Goal: Task Accomplishment & Management: Use online tool/utility

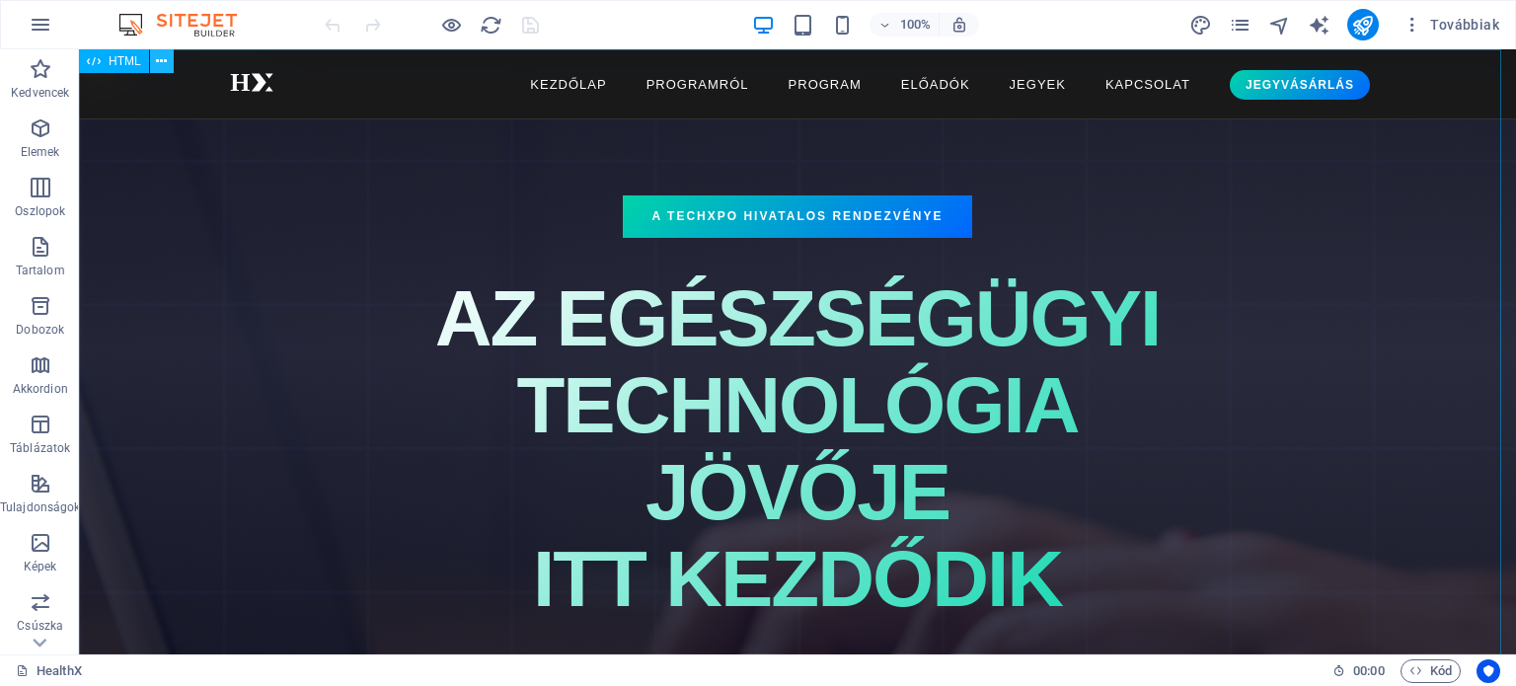
click at [163, 56] on icon at bounding box center [161, 61] width 11 height 21
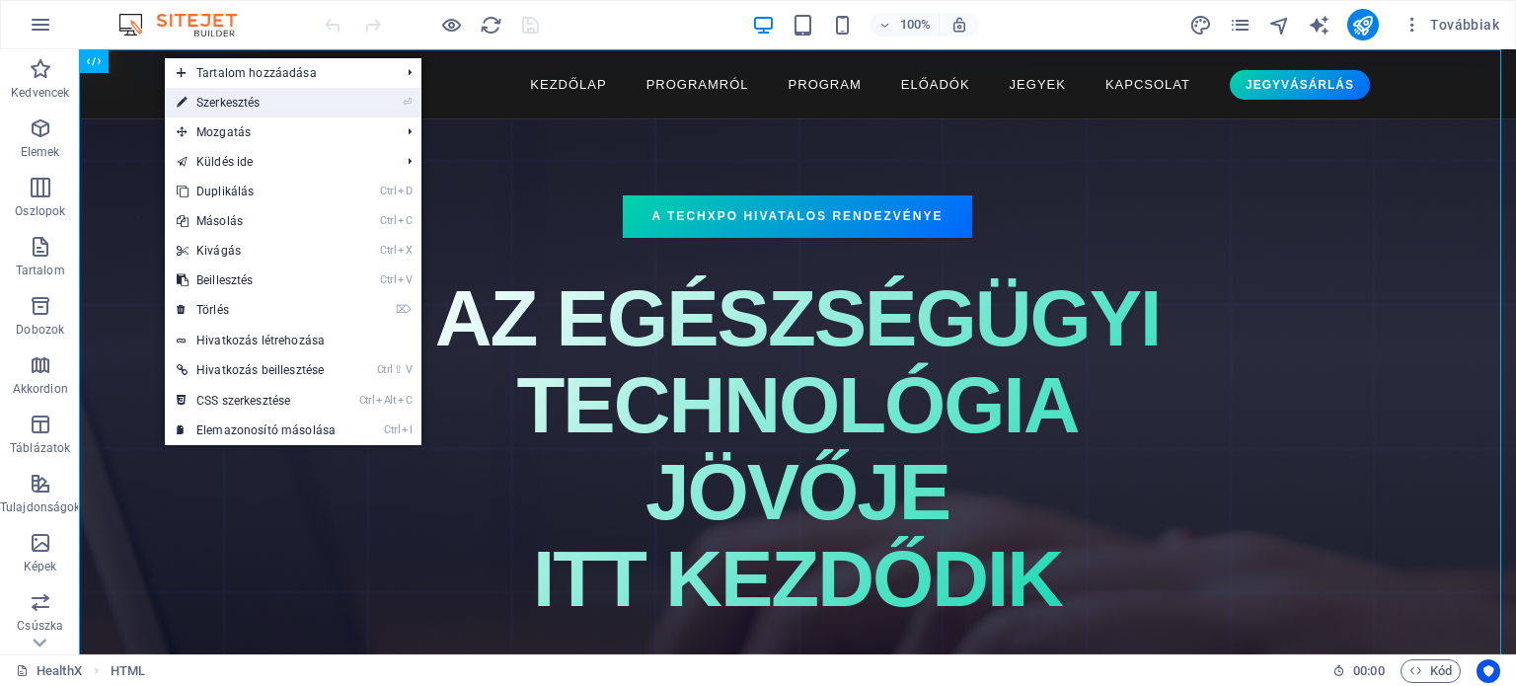
click at [227, 103] on link "⏎ Szerkesztés" at bounding box center [256, 103] width 183 height 30
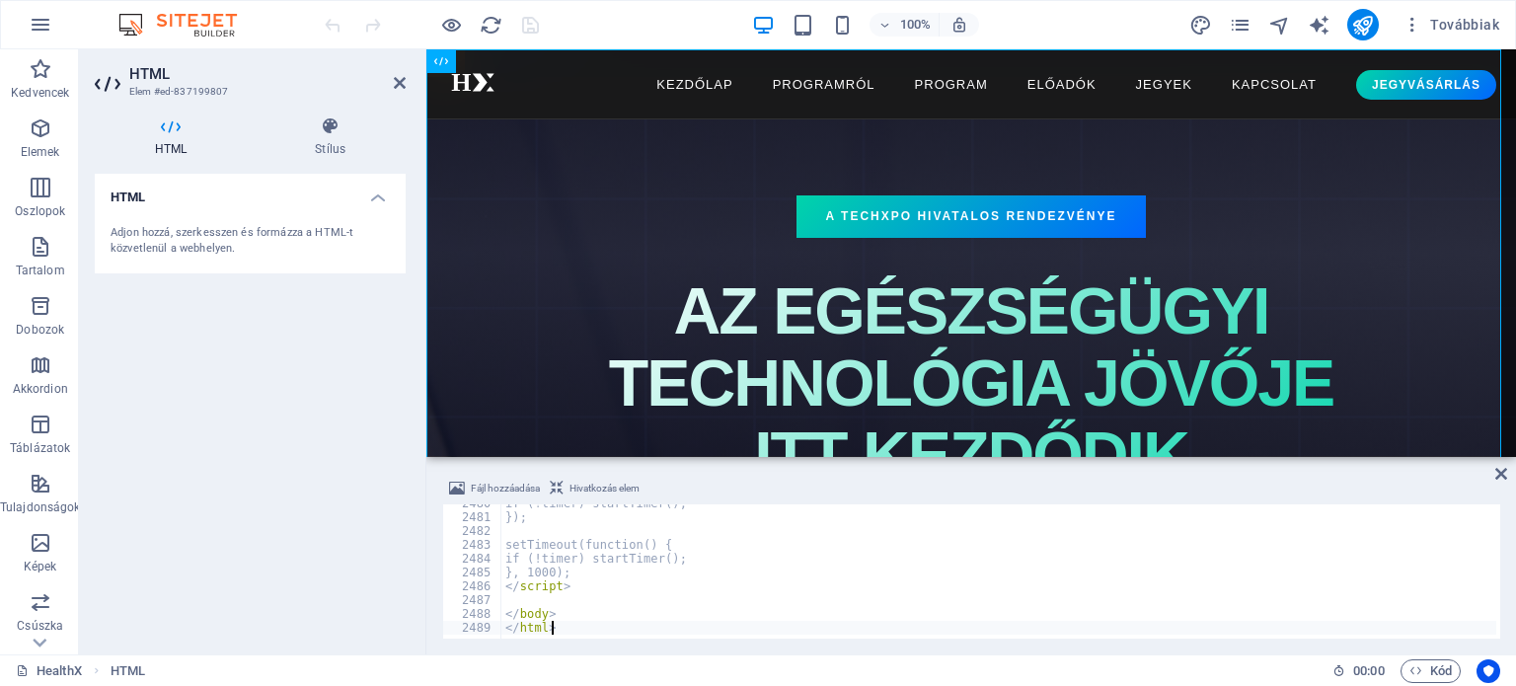
scroll to position [32210, 0]
click at [326, 479] on div "HTML Adjon hozzá, szerkesszen és formázza a HTML-t közvetlenül a webhelyen." at bounding box center [250, 406] width 311 height 465
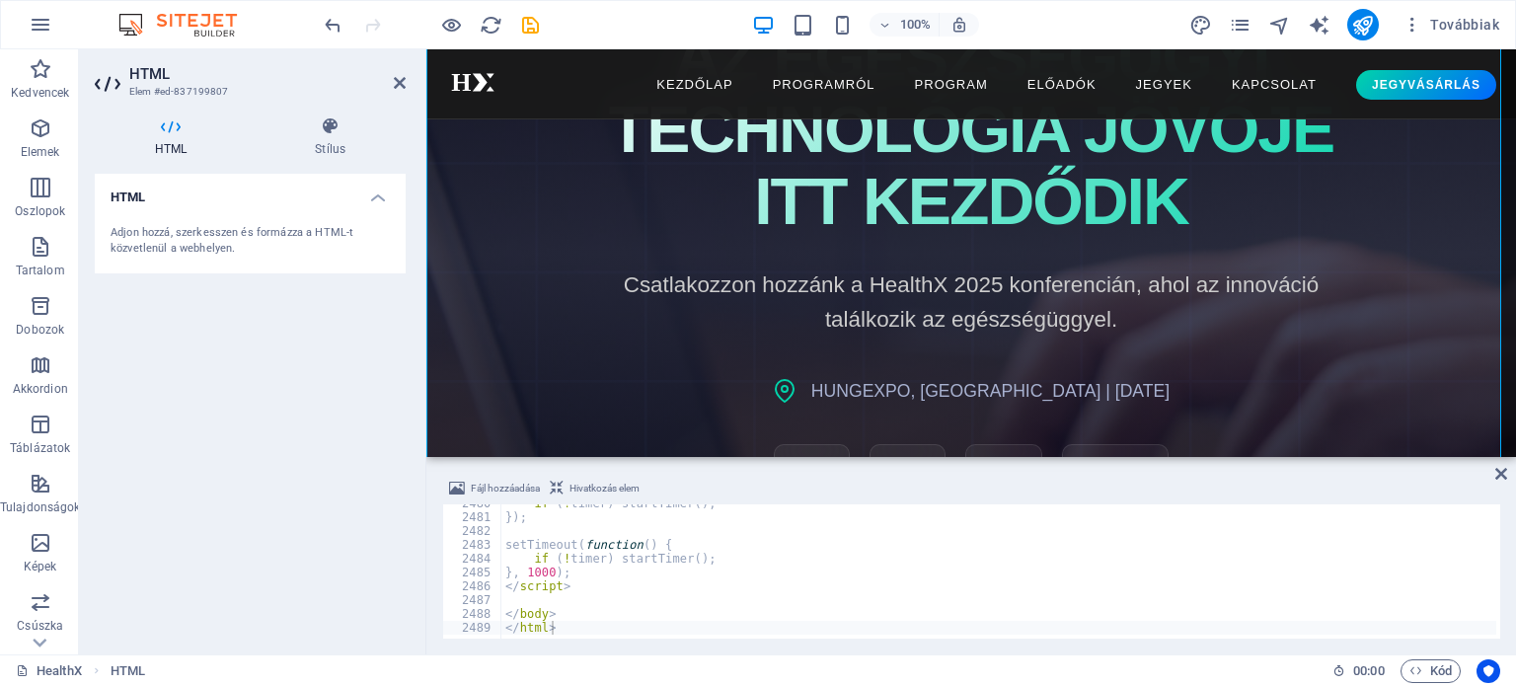
scroll to position [0, 0]
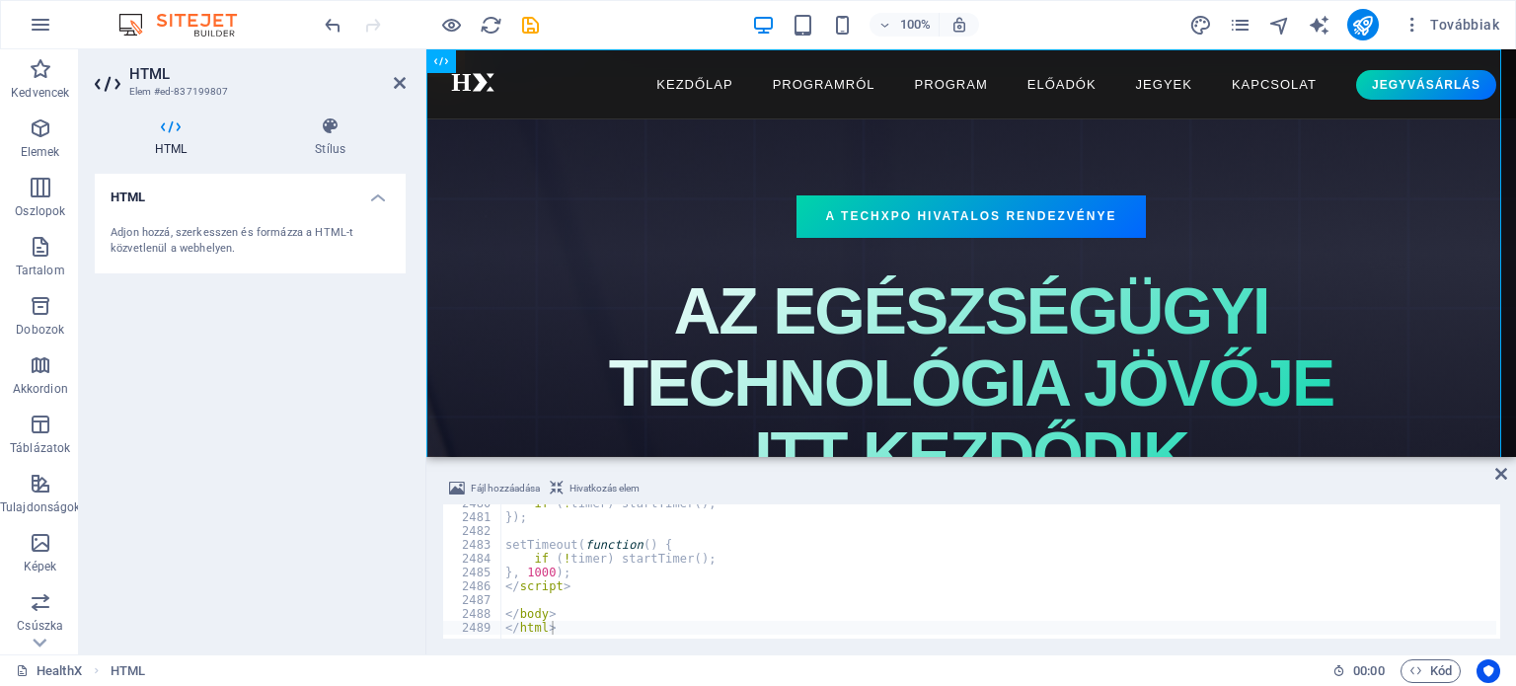
type textarea "</body> </html>"
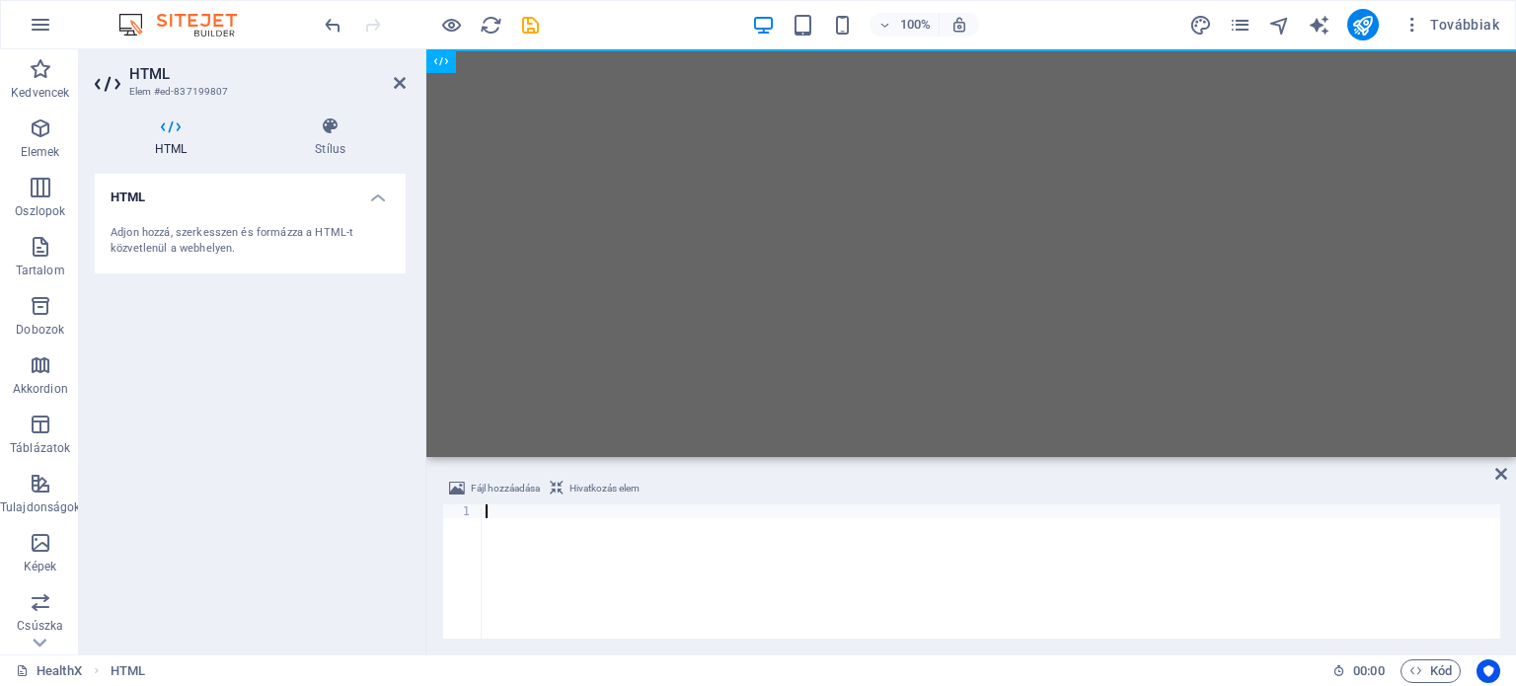
paste textarea "</html>"
type textarea "</html>"
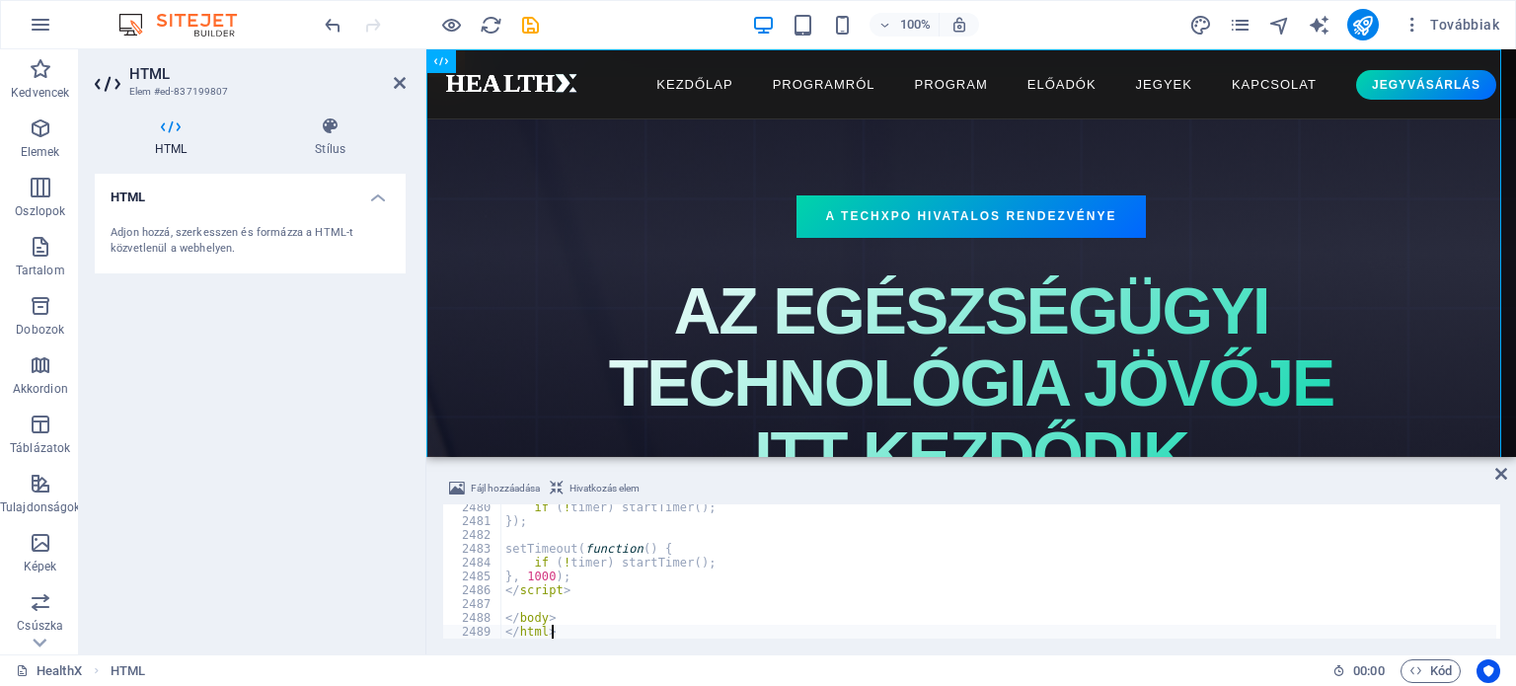
click at [340, 457] on div "HTML Adjon hozzá, szerkesszen és formázza a HTML-t közvetlenül a webhelyen." at bounding box center [250, 406] width 311 height 465
click at [533, 20] on icon "save" at bounding box center [530, 25] width 23 height 23
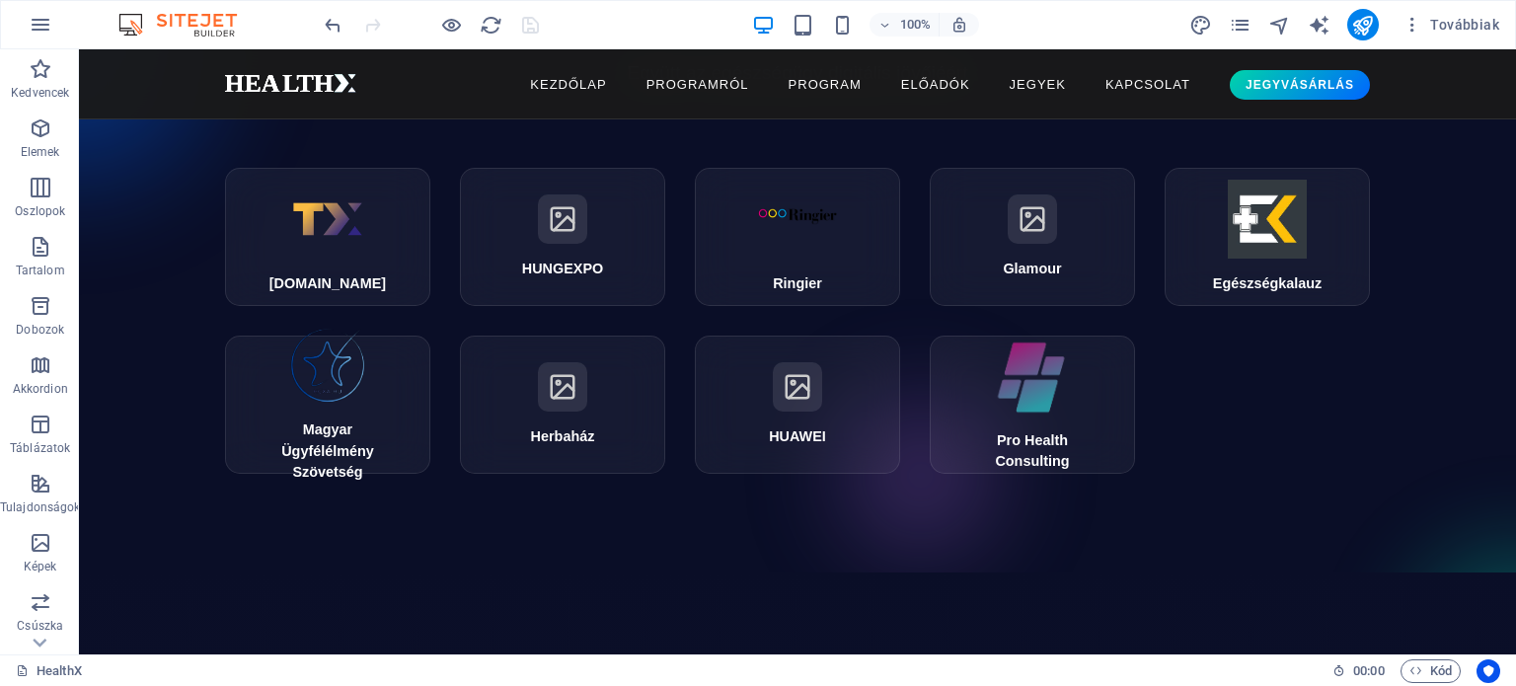
scroll to position [9140, 0]
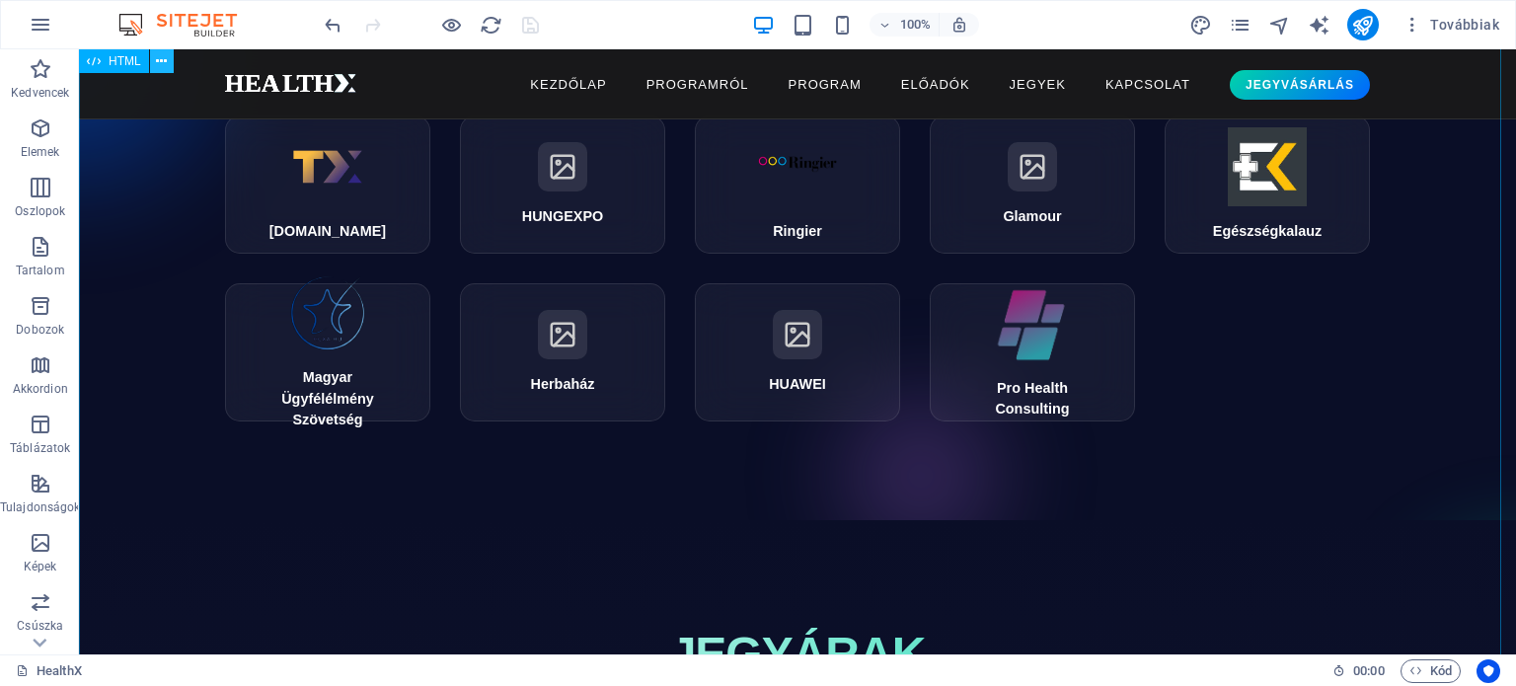
click at [161, 61] on icon at bounding box center [161, 61] width 11 height 21
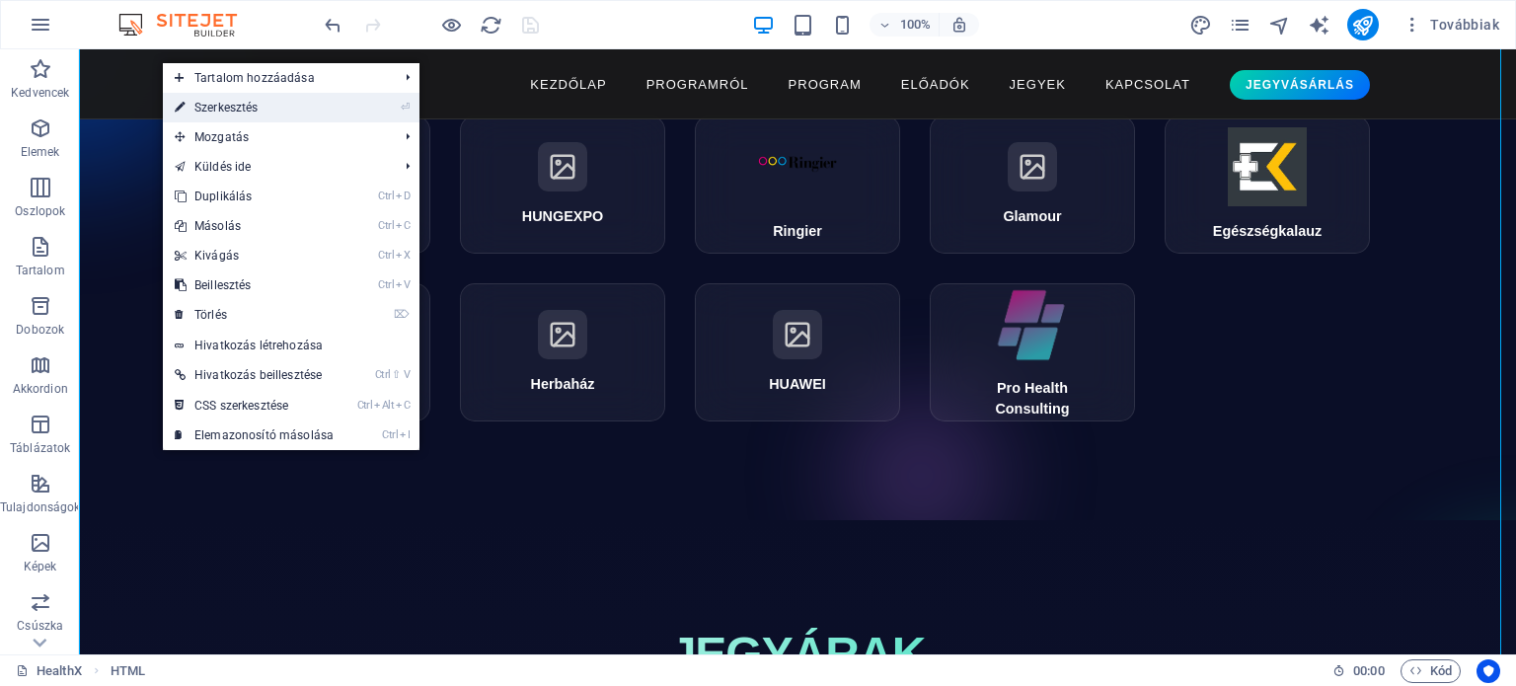
click at [205, 109] on link "⏎ Szerkesztés" at bounding box center [254, 108] width 183 height 30
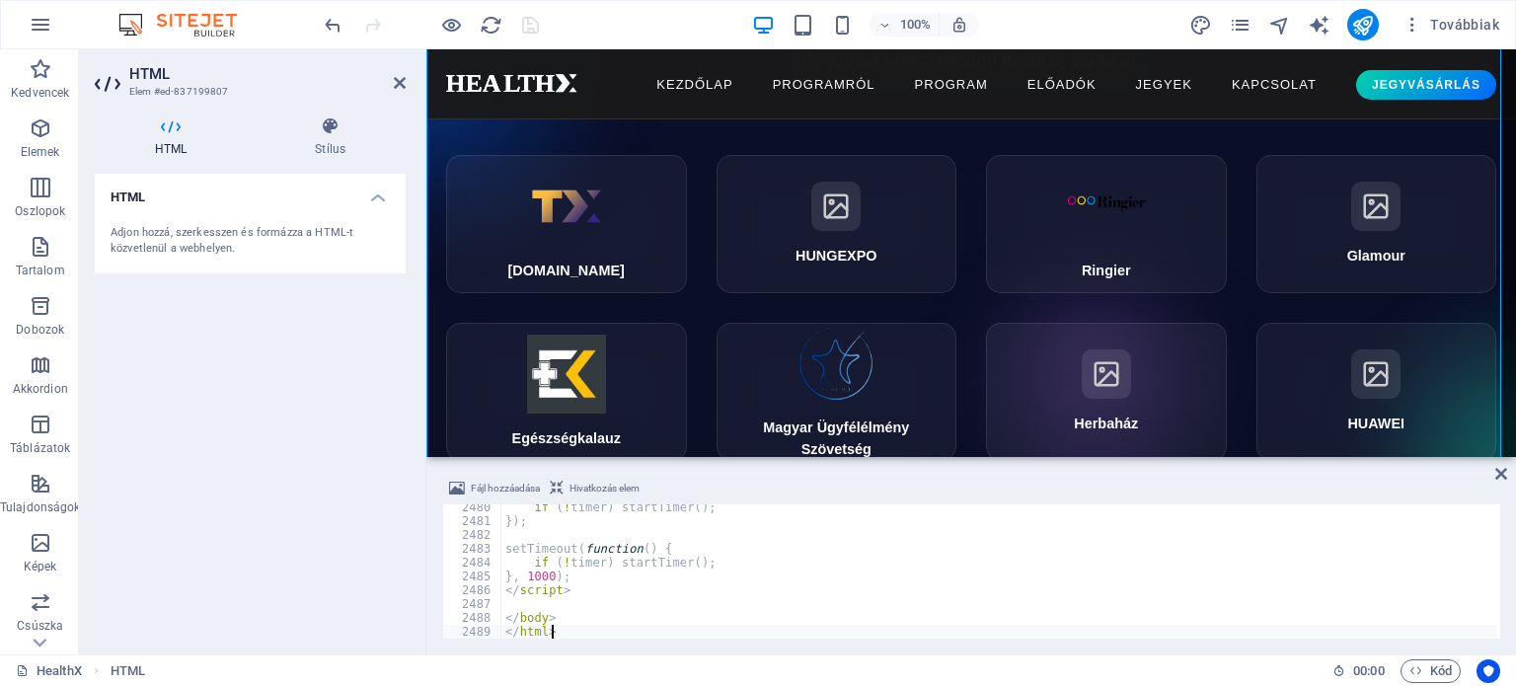
type textarea "</body> </html>"
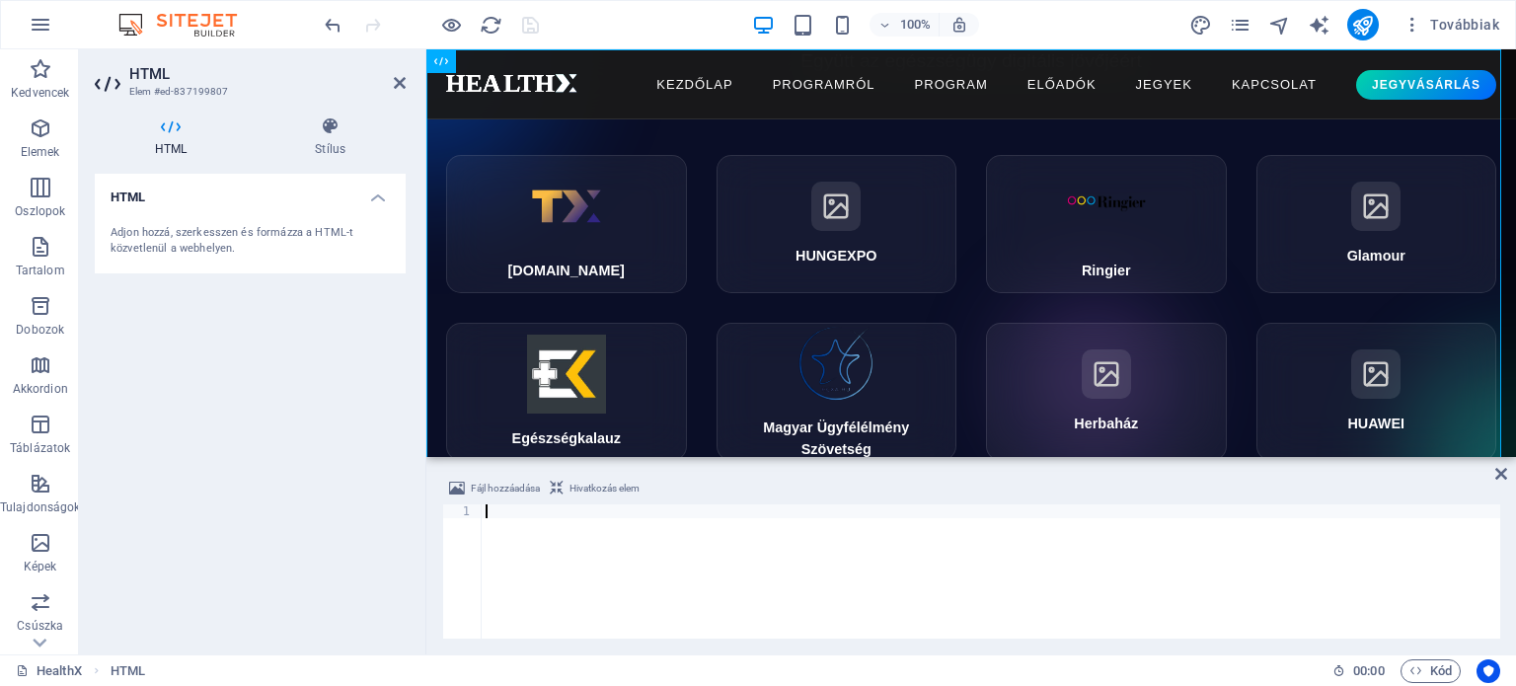
scroll to position [0, 0]
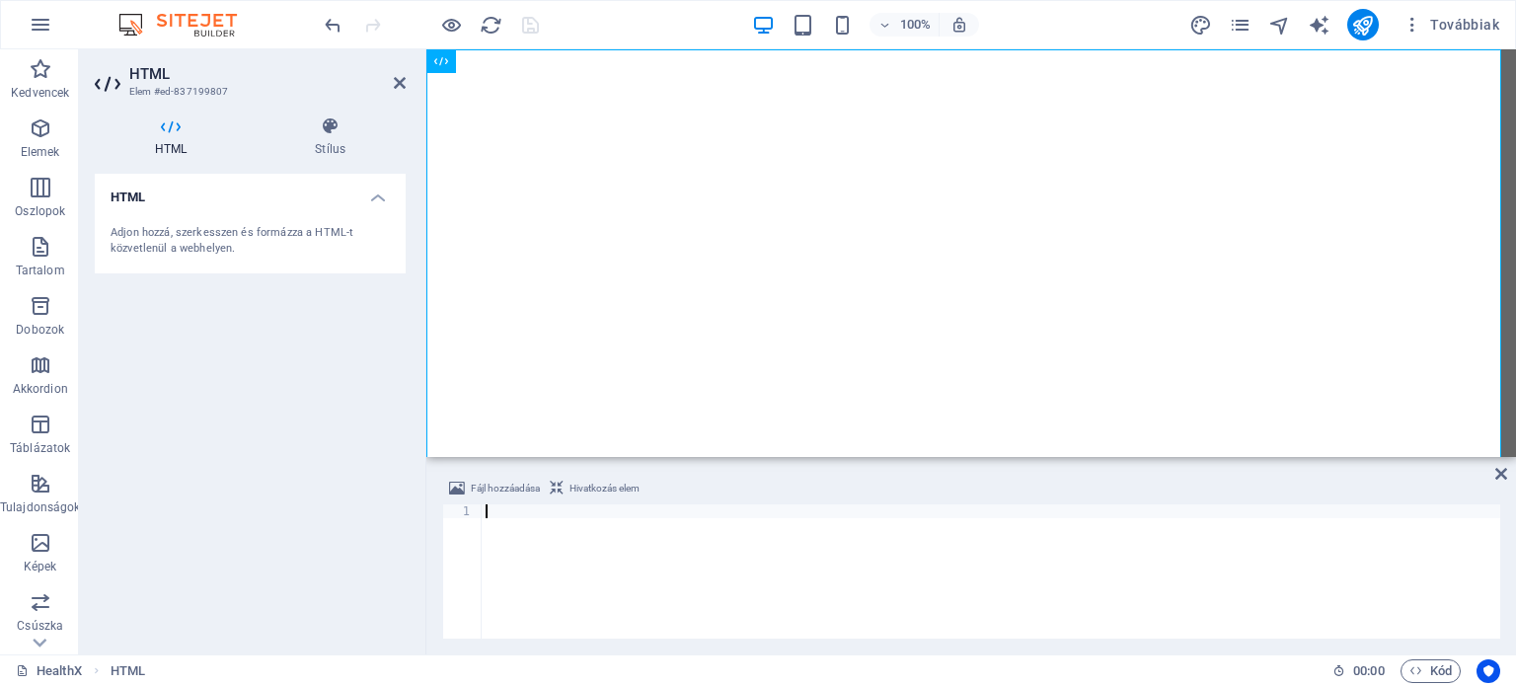
type textarea "</html>"
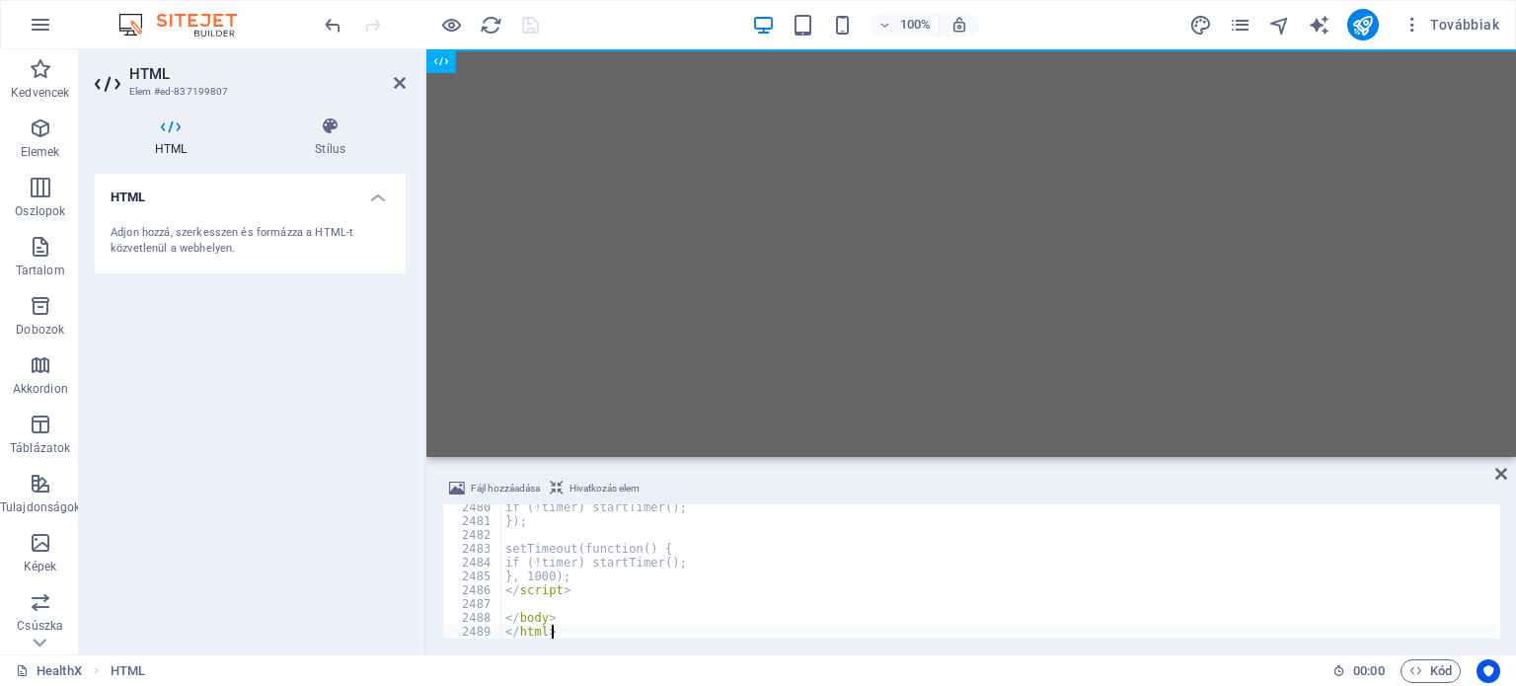
scroll to position [32210, 0]
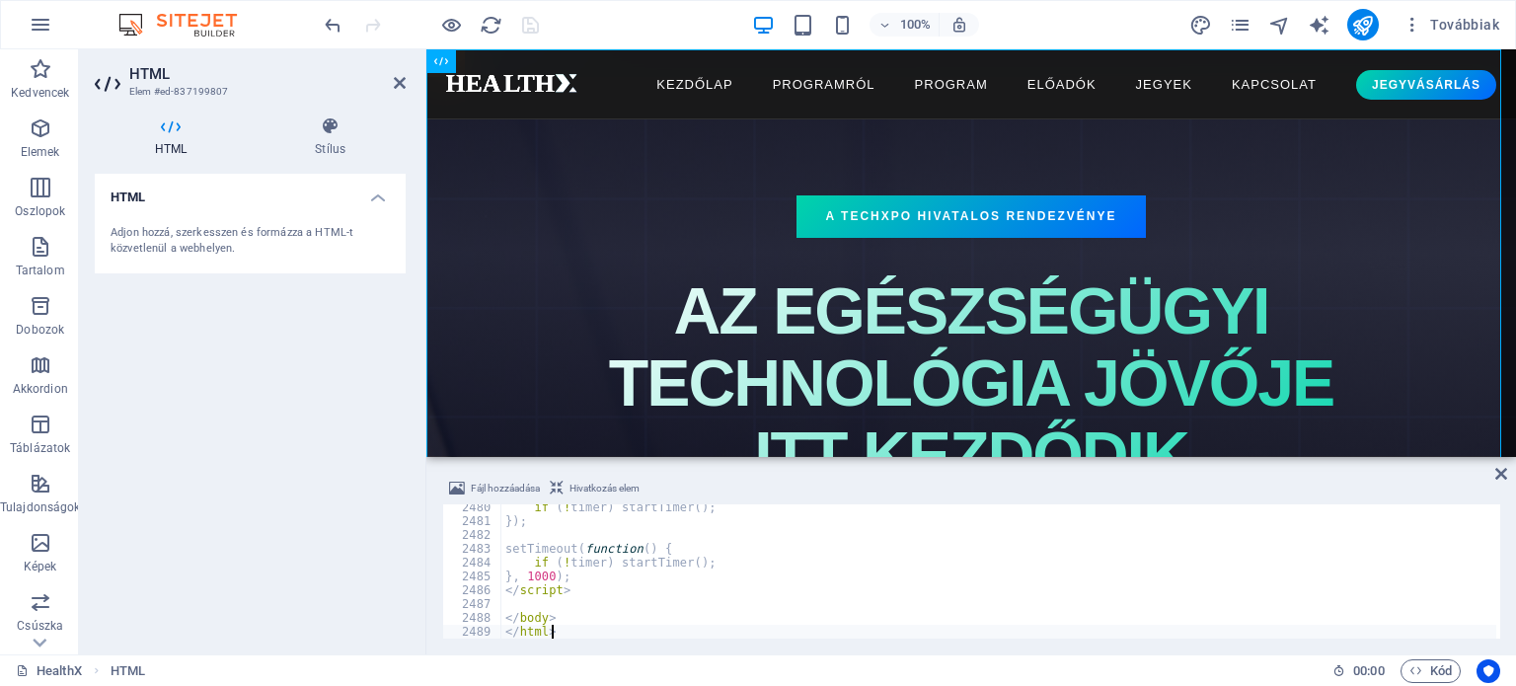
click at [260, 442] on div "HTML Adjon hozzá, szerkesszen és formázza a HTML-t közvetlenül a webhelyen." at bounding box center [250, 406] width 311 height 465
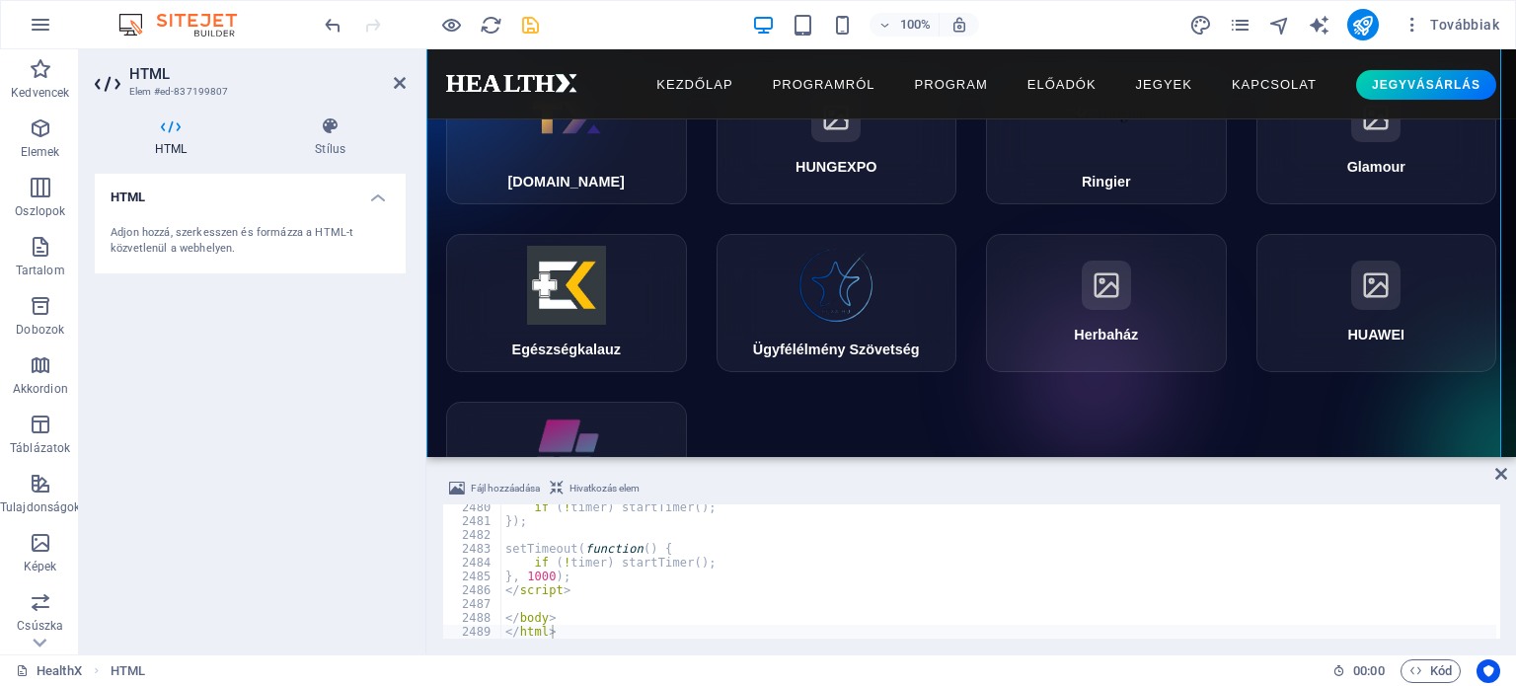
scroll to position [9351, 0]
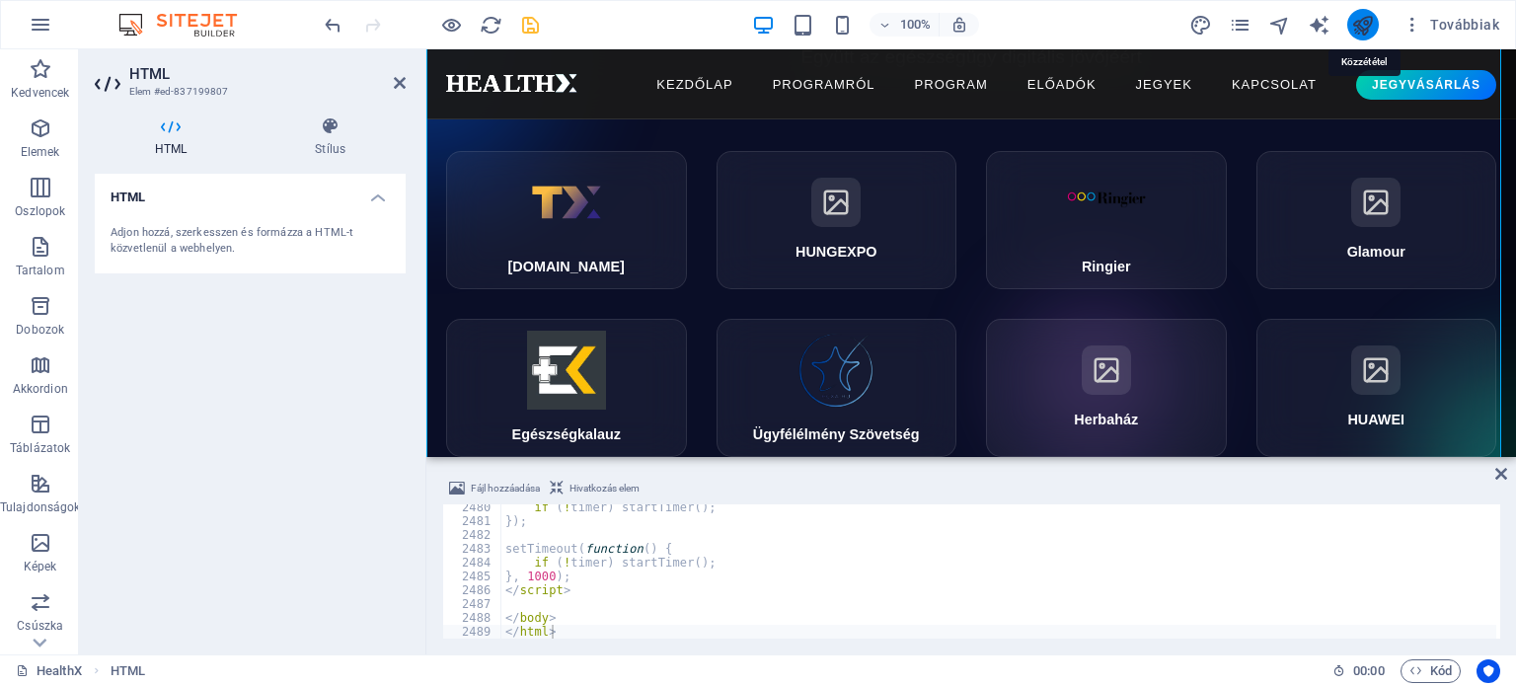
click at [1368, 19] on icon "publish" at bounding box center [1362, 25] width 23 height 23
